Goal: Transaction & Acquisition: Purchase product/service

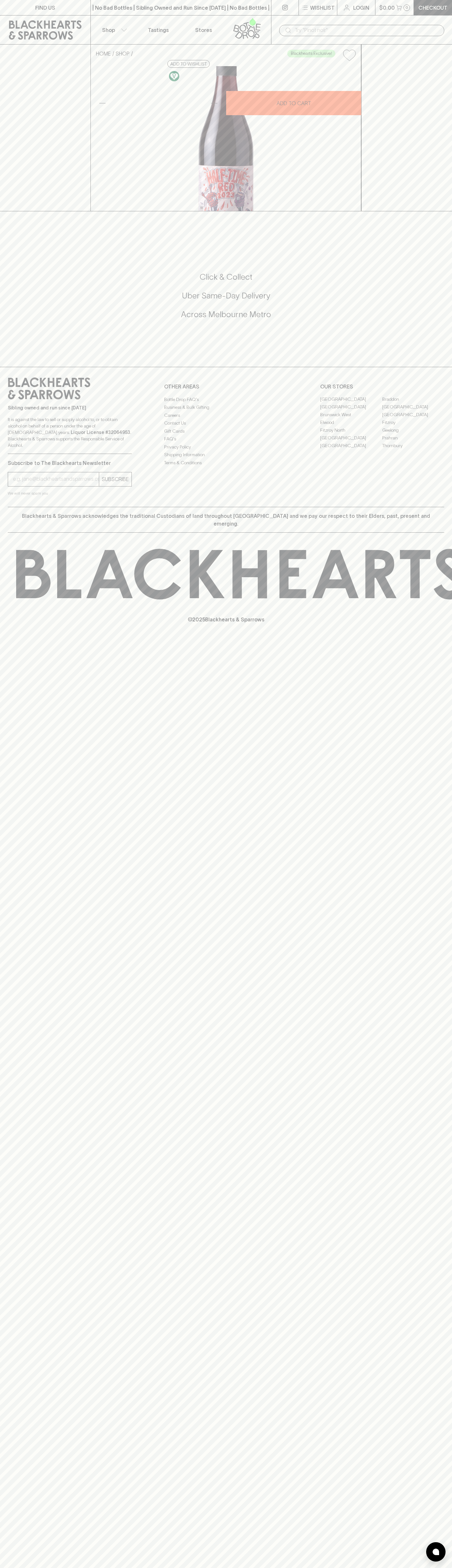
click at [440, 24] on div "​" at bounding box center [361, 30] width 165 height 12
click at [449, 507] on div "Sibling owned and run since 2006 It is against the law to sell or supply alcoho…" at bounding box center [226, 437] width 452 height 140
click at [111, 1567] on html "FIND US | No Bad Bottles | Sibling Owned and Run Since 2006 | No Bad Bottles | …" at bounding box center [226, 784] width 452 height 1568
click at [12, 56] on div "HOME SHOP Blackhearts Exclusive! Half Time Red 2023 $26.00 Add to wishlist 10% …" at bounding box center [226, 128] width 452 height 167
